Goal: Information Seeking & Learning: Learn about a topic

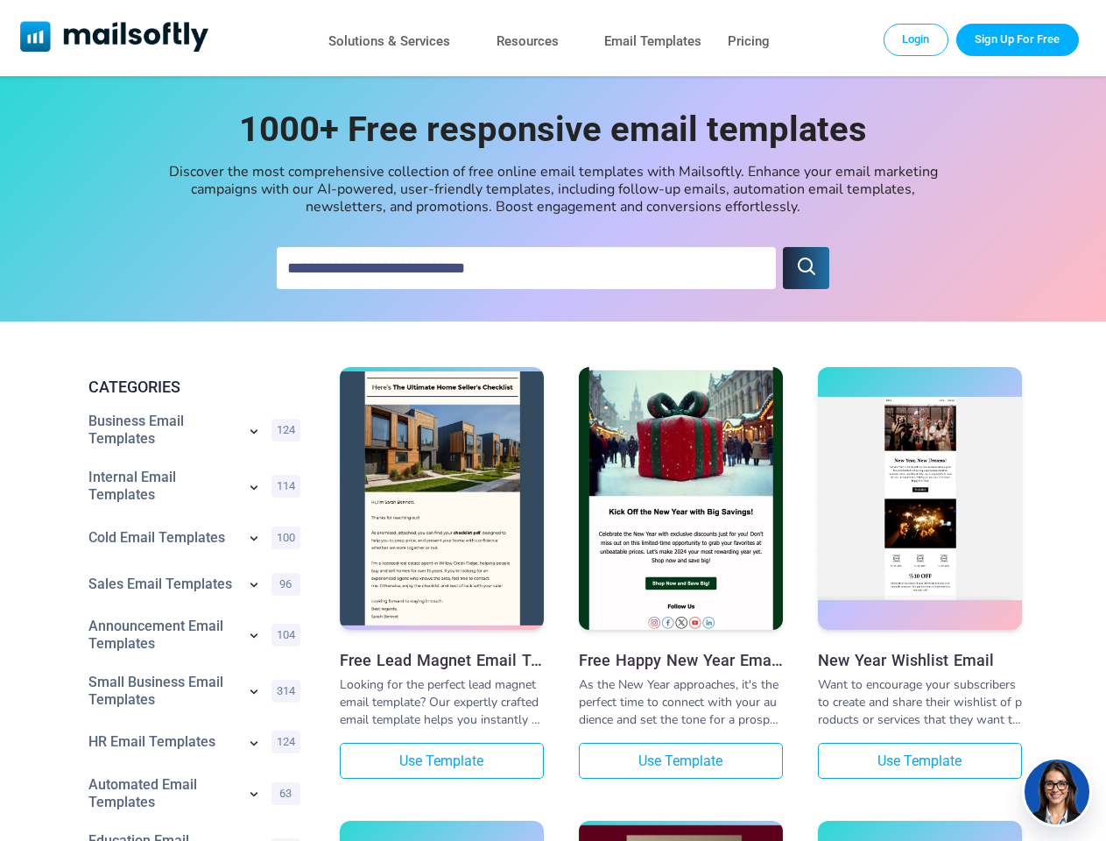
click at [806, 268] on icon "submit" at bounding box center [806, 266] width 21 height 21
click at [254, 433] on icon at bounding box center [254, 431] width 7 height 4
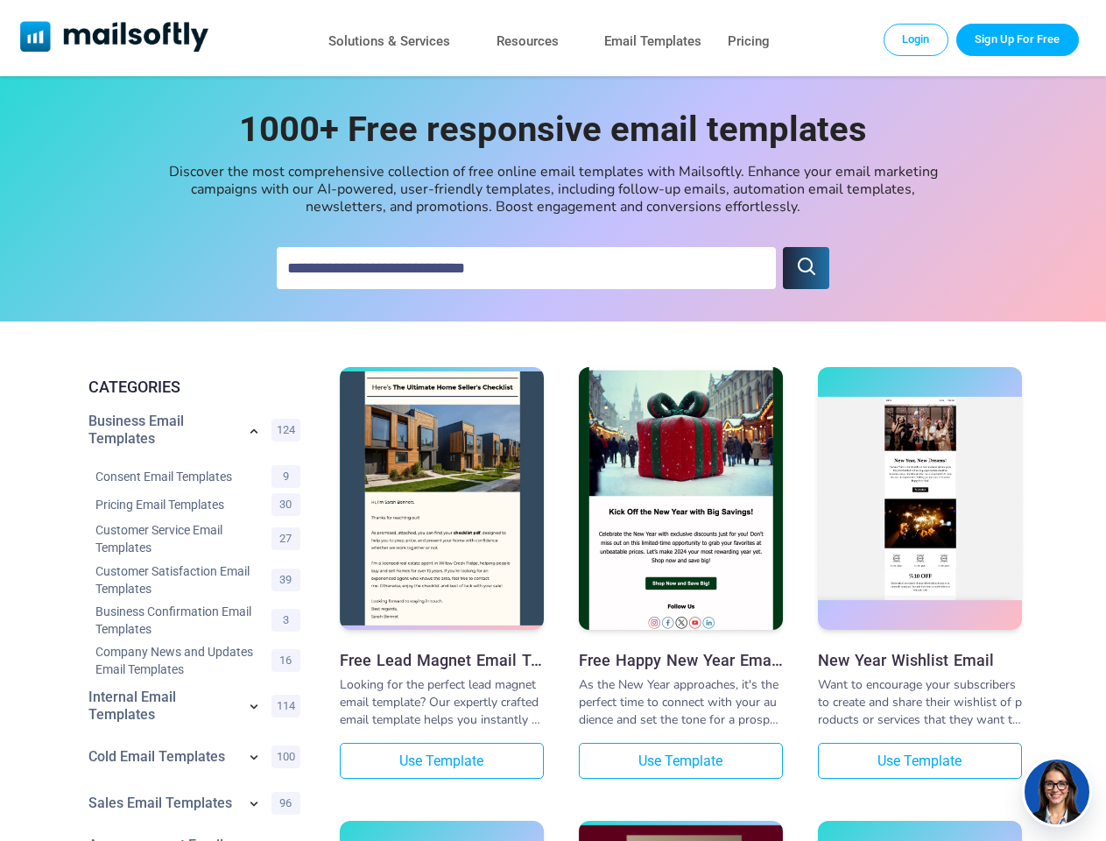
click at [254, 489] on div "Consent Email Templates 9" at bounding box center [197, 476] width 219 height 28
click at [254, 540] on link "Customer Service Email Templates" at bounding box center [178, 538] width 167 height 35
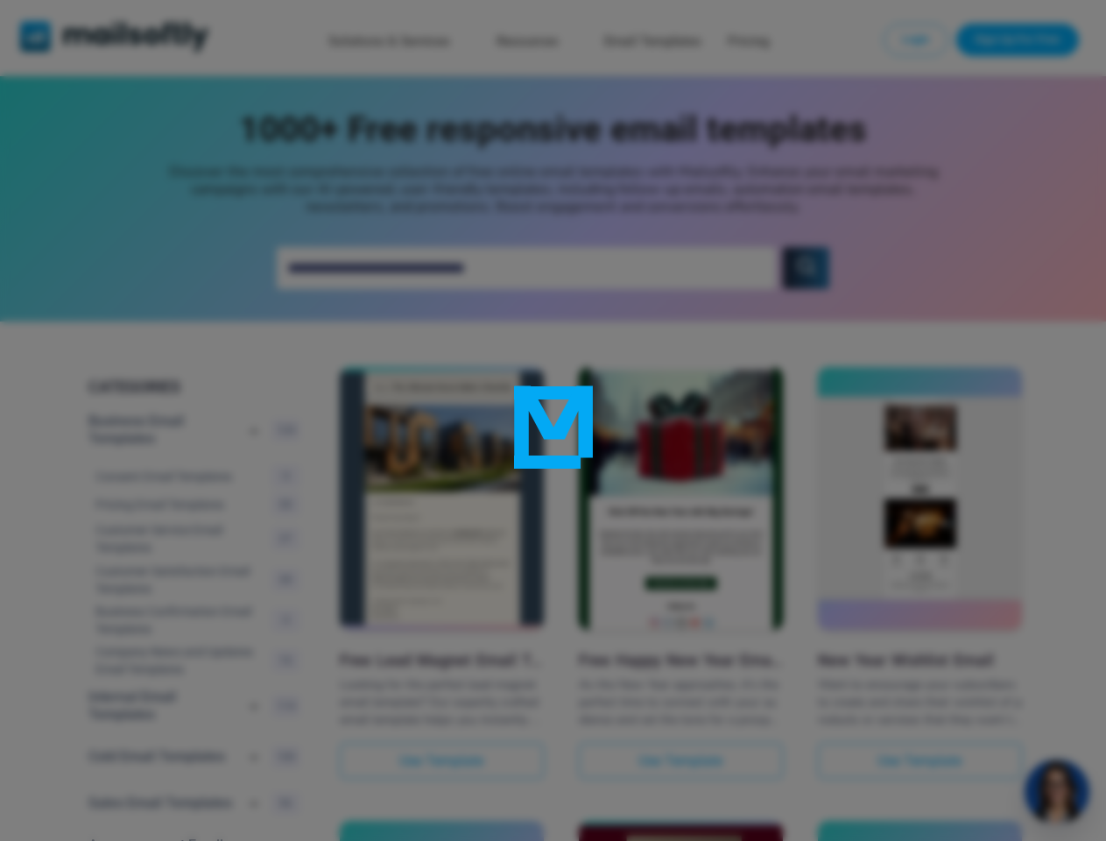
click at [254, 586] on div at bounding box center [553, 420] width 1106 height 841
click at [254, 637] on div at bounding box center [553, 420] width 1106 height 841
click at [254, 693] on div at bounding box center [553, 420] width 1106 height 841
click at [254, 745] on div at bounding box center [553, 420] width 1106 height 841
click at [254, 795] on div at bounding box center [553, 420] width 1106 height 841
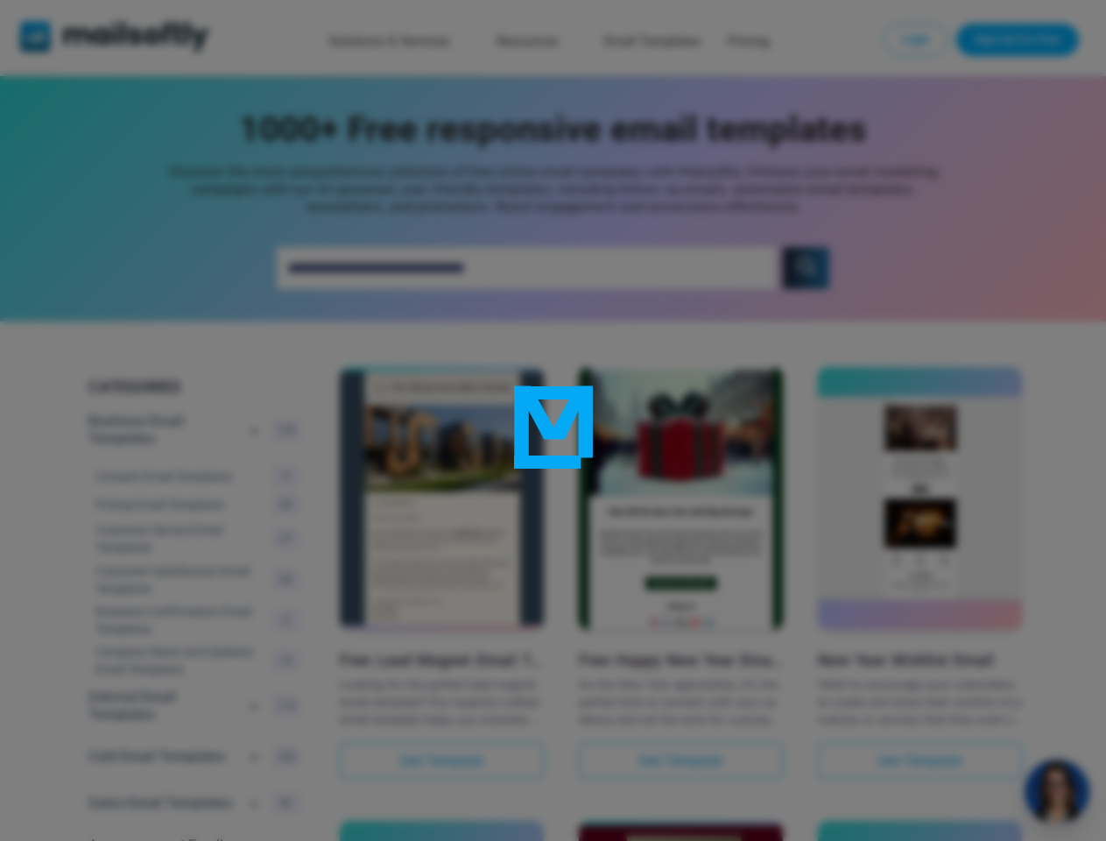
click at [1057, 792] on div at bounding box center [553, 420] width 1106 height 841
